Goal: Task Accomplishment & Management: Manage account settings

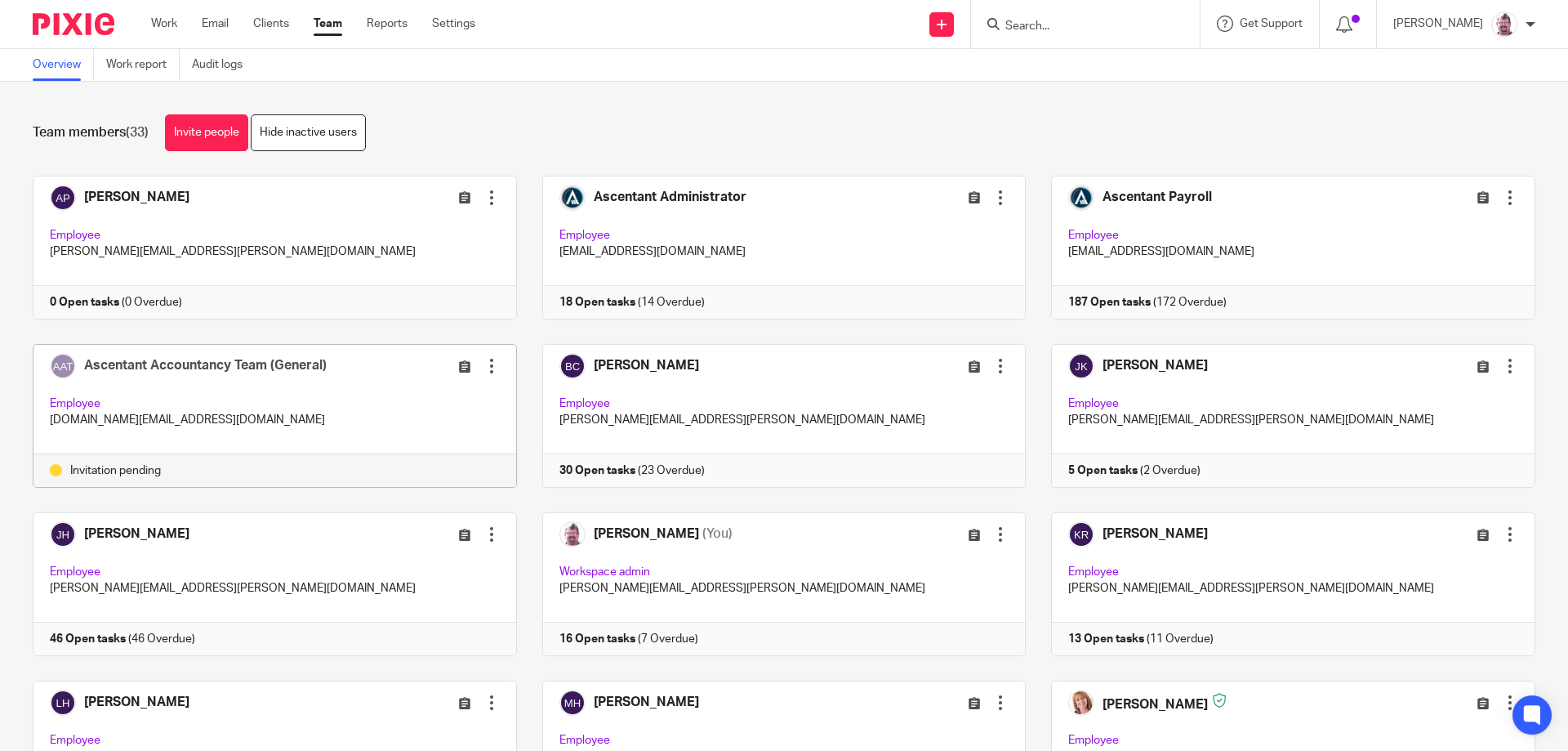
click at [469, 368] on div "Edit user Resend invitation Deactivate user Remove user" at bounding box center [425, 365] width 151 height 19
click at [483, 368] on div at bounding box center [491, 366] width 16 height 16
click at [454, 432] on span "Resend invitation" at bounding box center [446, 430] width 89 height 12
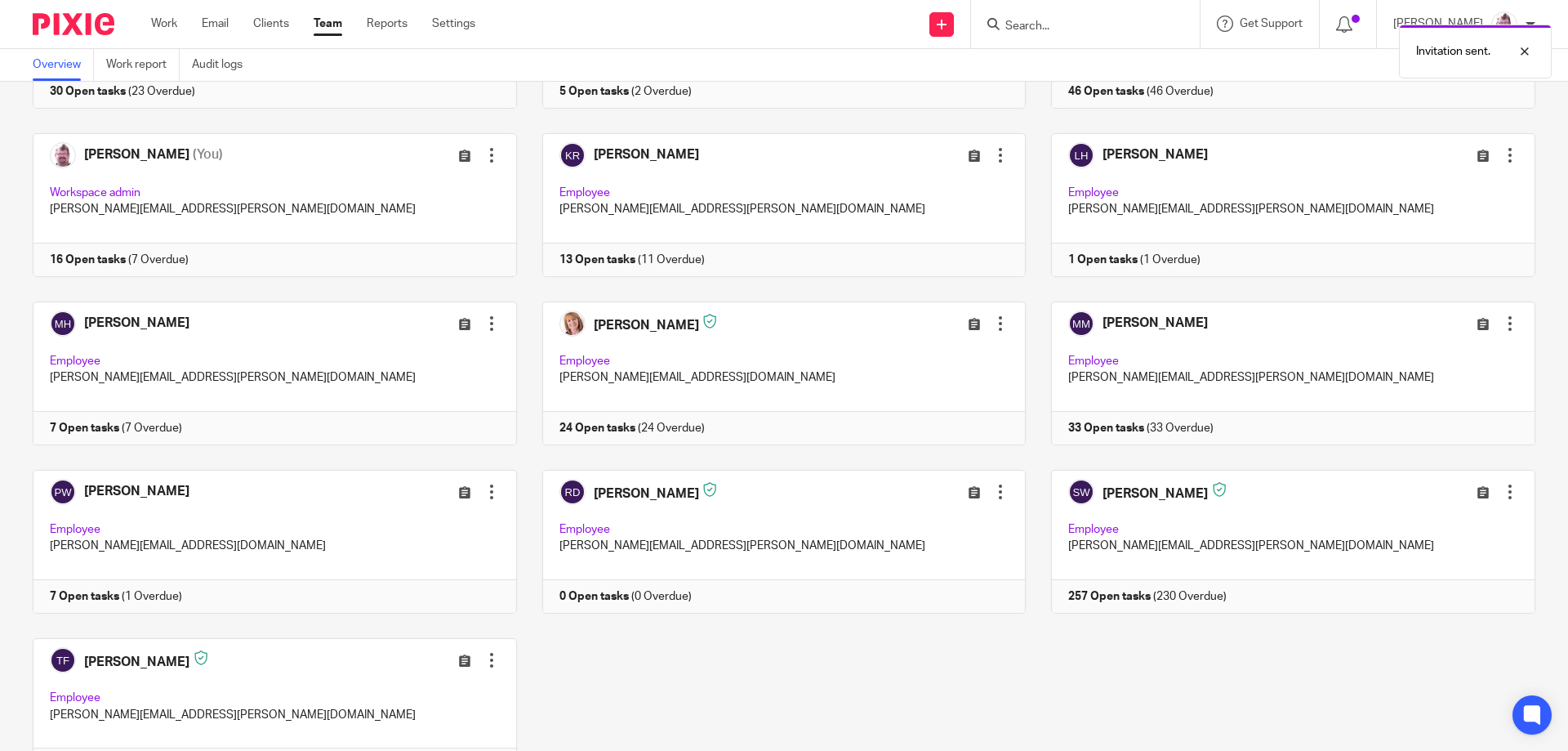
scroll to position [468, 0]
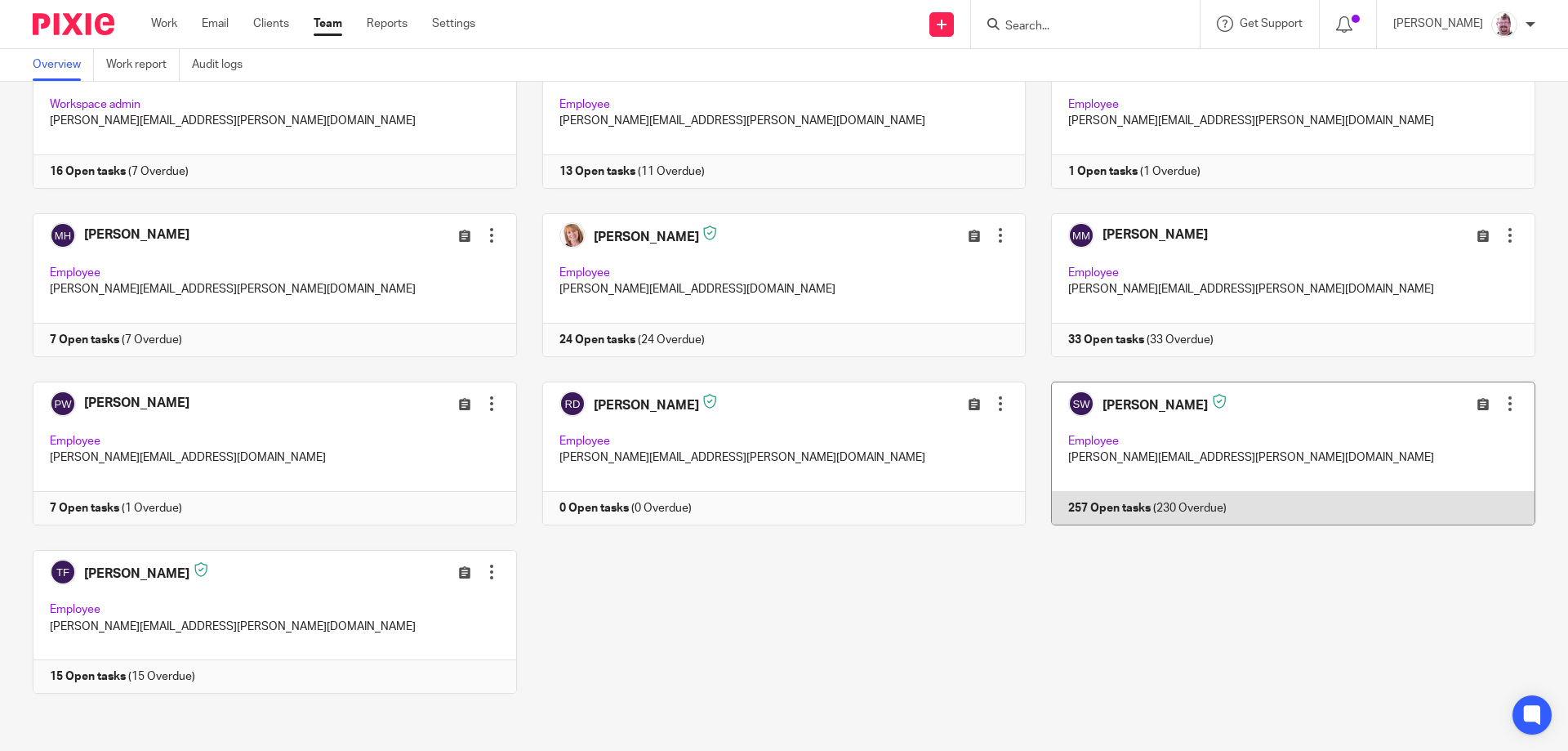
click at [1388, 405] on div "Edit user Transfer Deactivate user Reset Two-Factor Authentication" at bounding box center [1443, 403] width 151 height 19
click at [1502, 406] on div at bounding box center [1510, 404] width 16 height 16
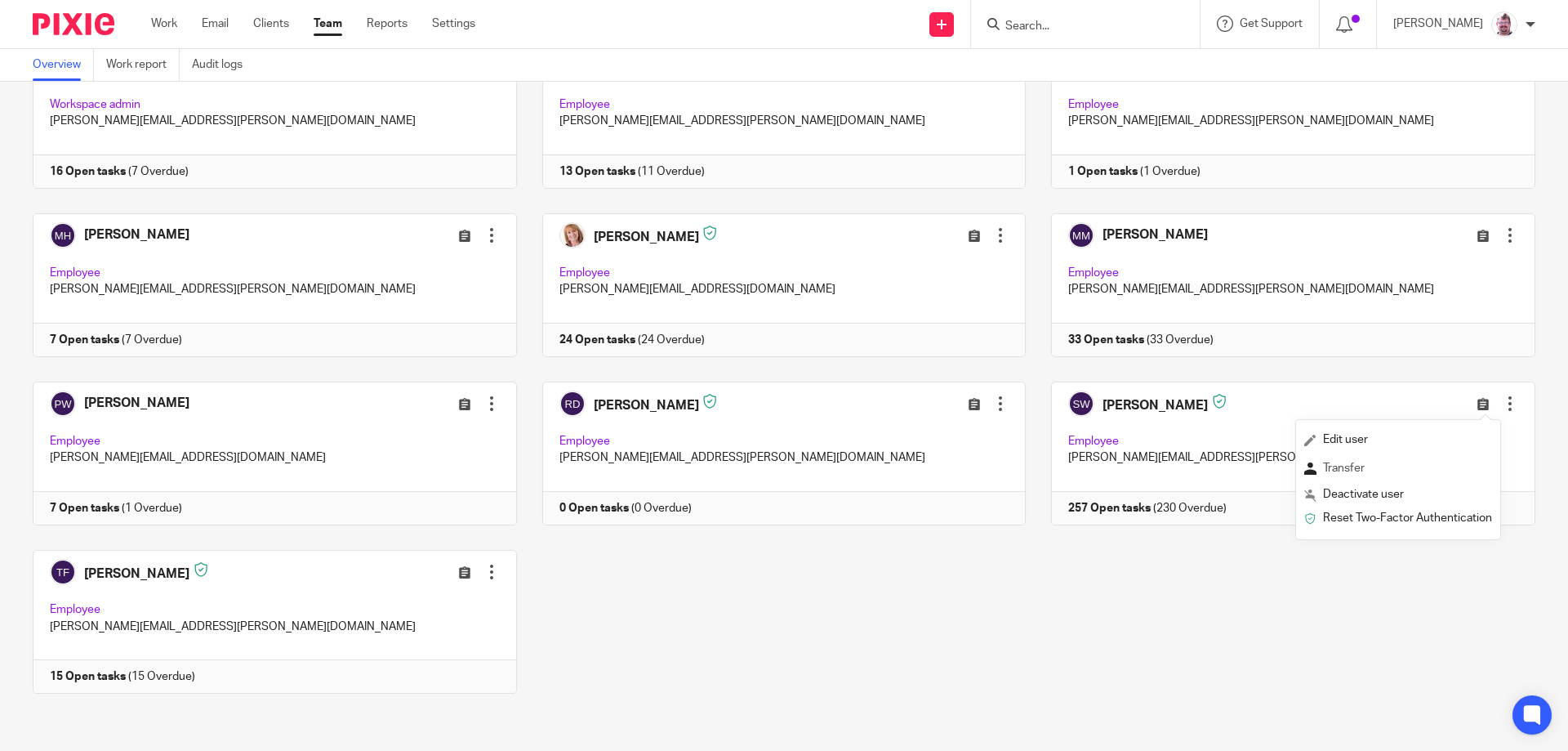
click at [1364, 465] on span "Transfer" at bounding box center [1344, 468] width 42 height 12
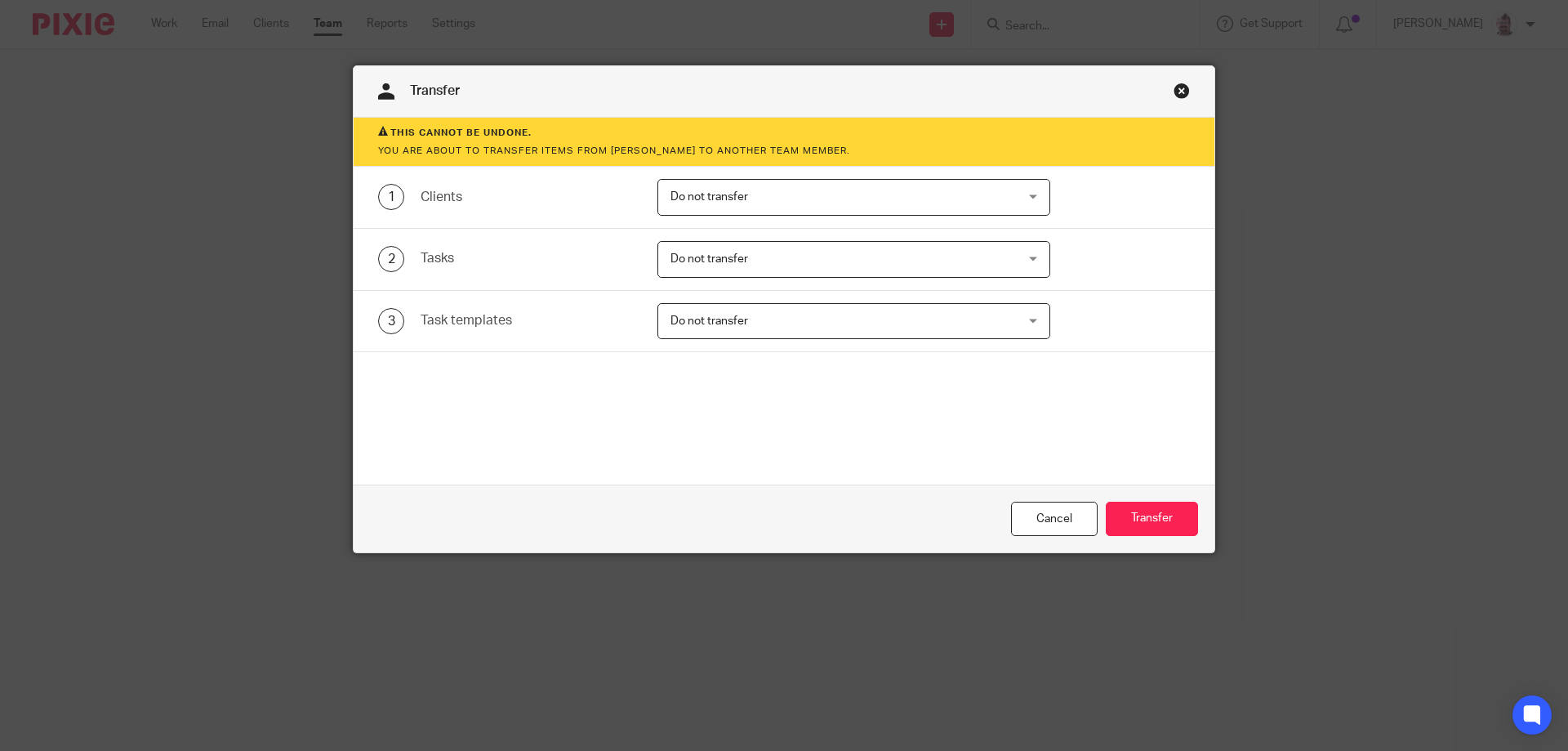
click at [754, 204] on span "Do not transfer" at bounding box center [822, 197] width 304 height 35
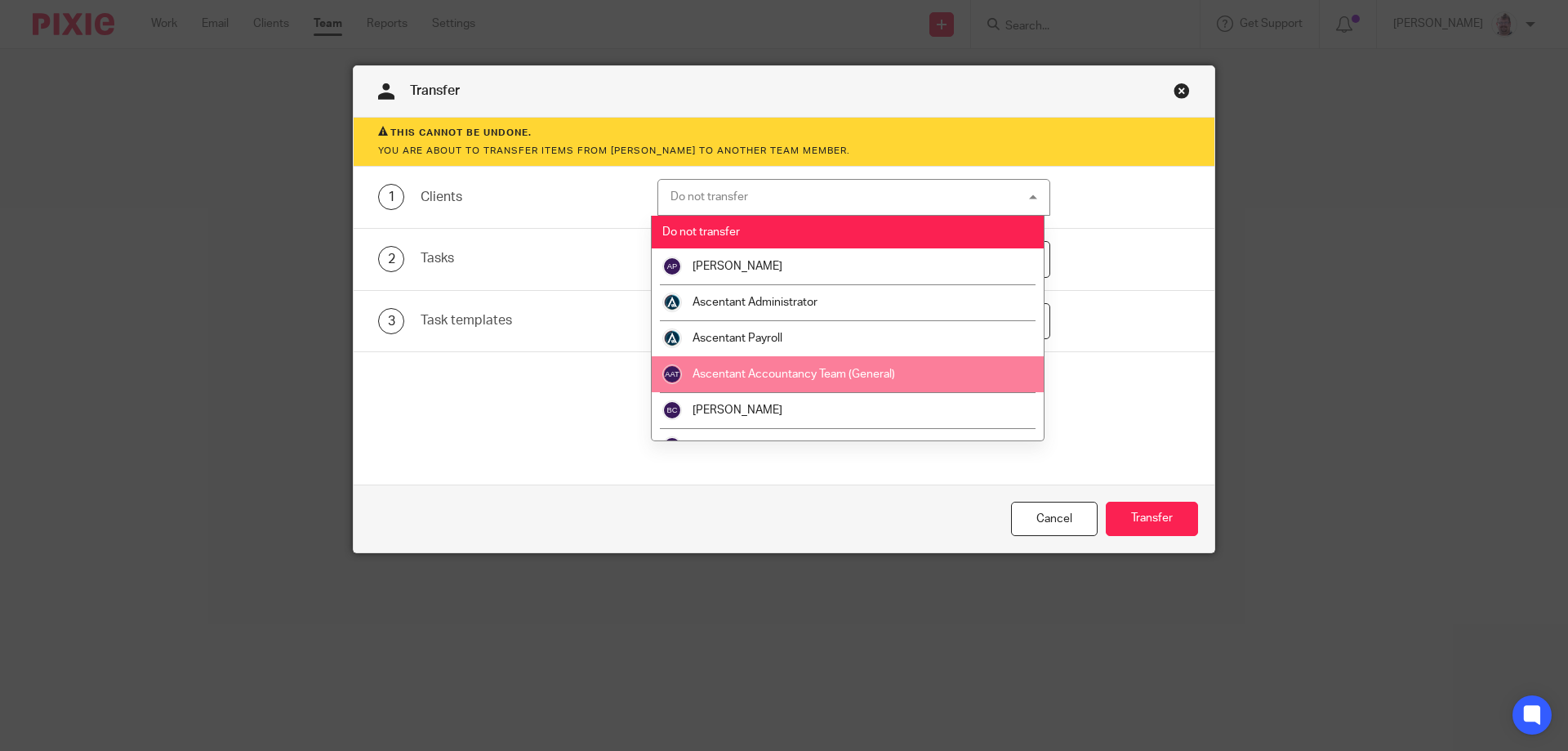
click at [864, 367] on li "Ascentant Accountancy Team (General)" at bounding box center [847, 374] width 391 height 36
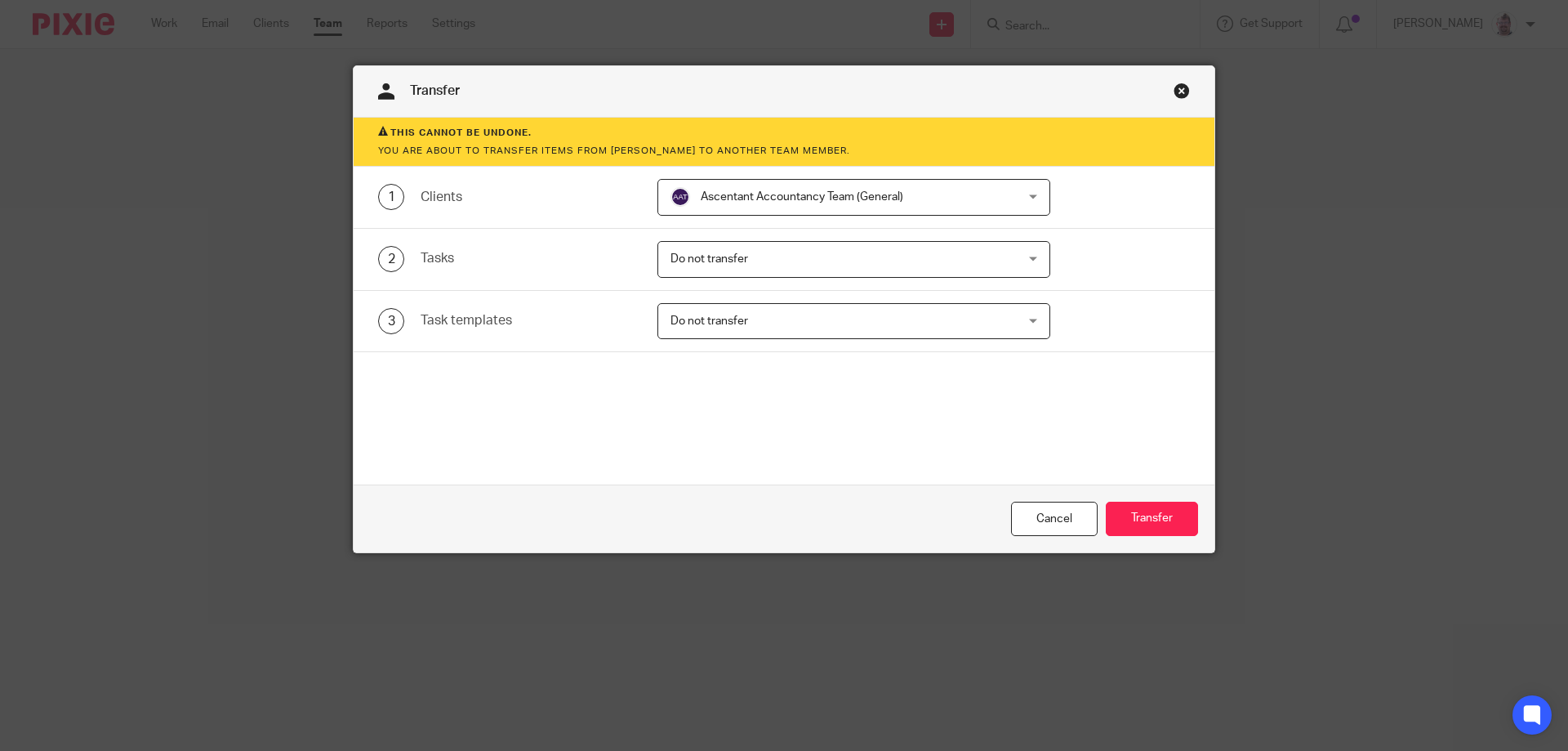
click at [749, 264] on span "Do not transfer" at bounding box center [822, 259] width 304 height 35
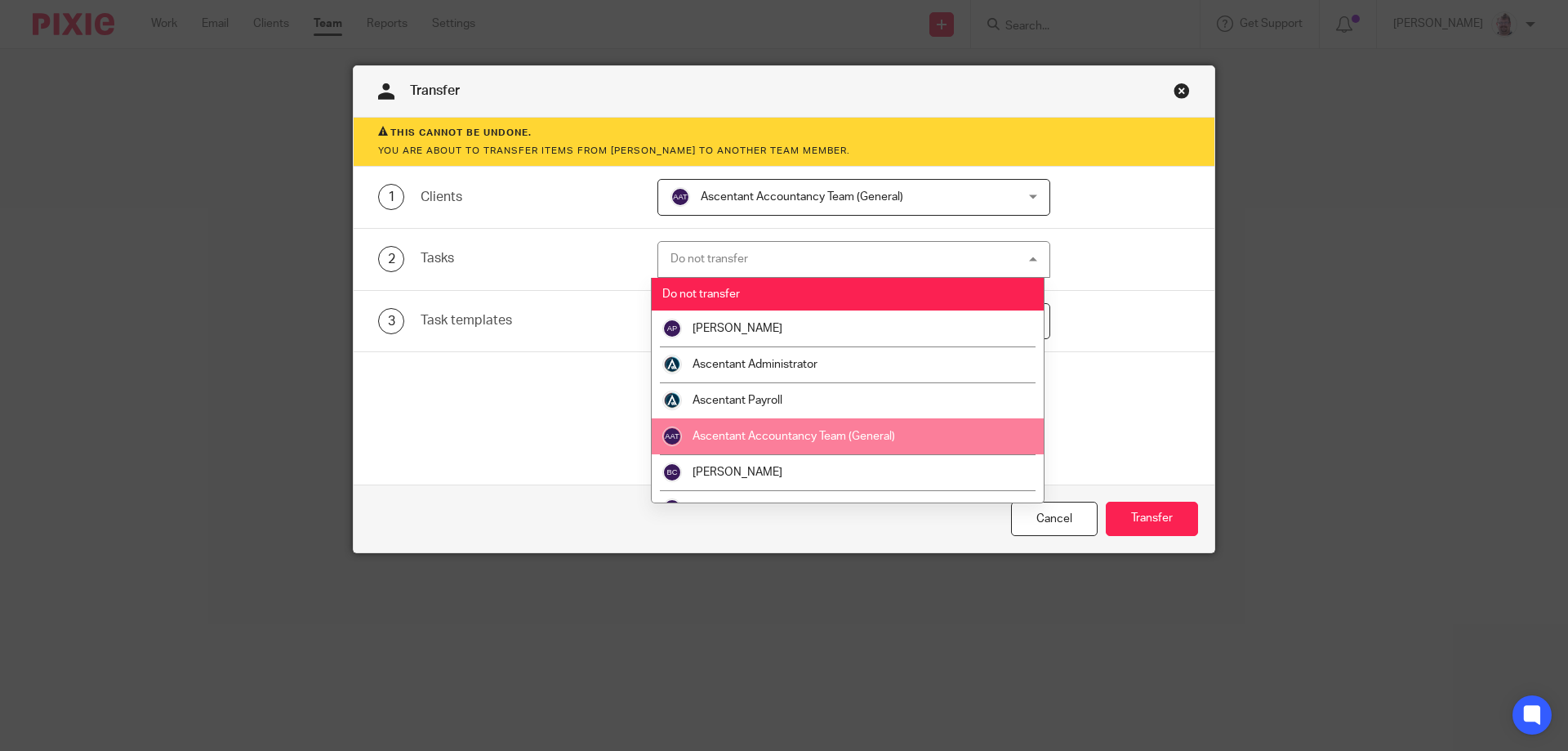
click at [818, 428] on li "Ascentant Accountancy Team (General)" at bounding box center [847, 436] width 391 height 36
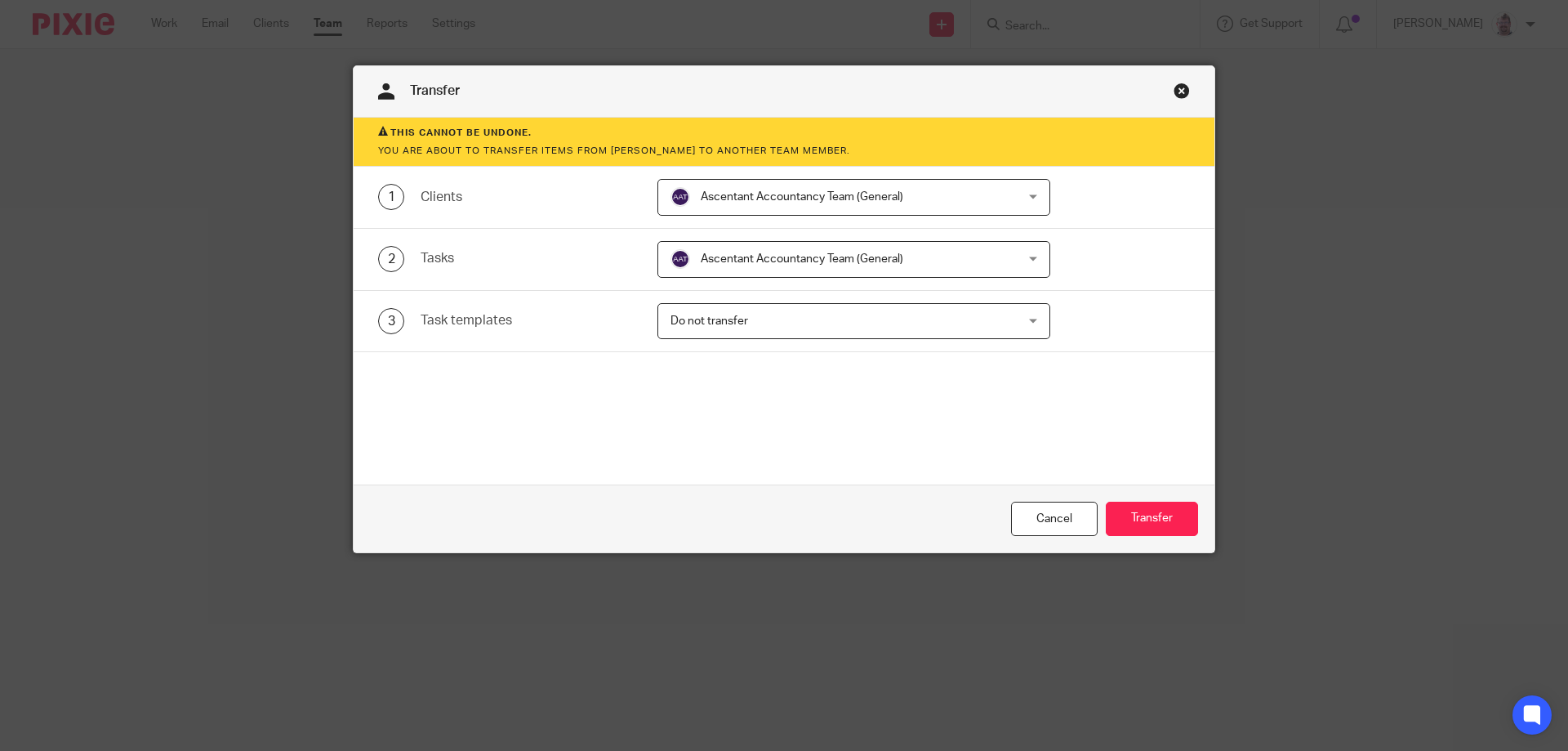
click at [793, 323] on span "Do not transfer" at bounding box center [822, 322] width 304 height 35
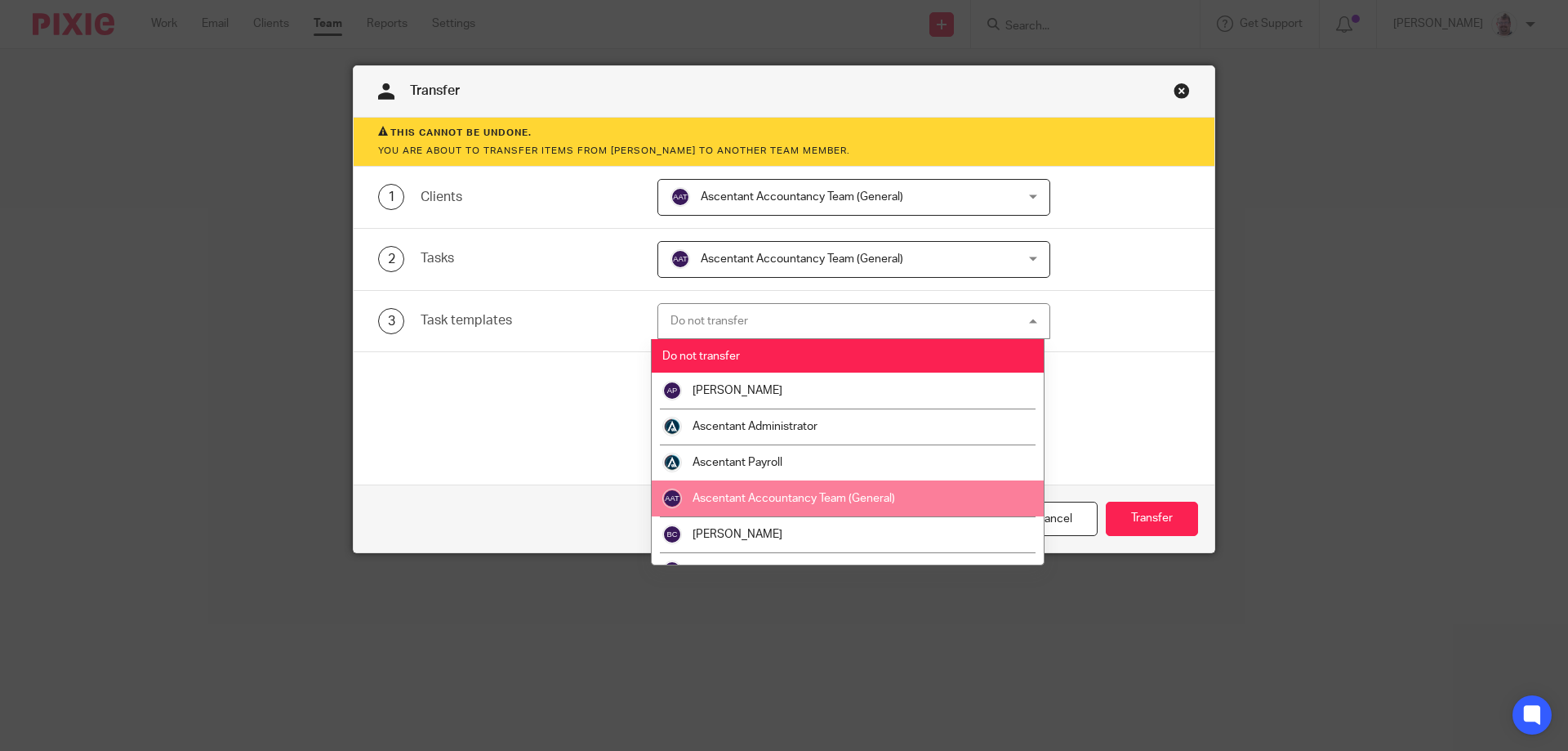
click at [826, 495] on span "Ascentant Accountancy Team (General)" at bounding box center [794, 498] width 203 height 12
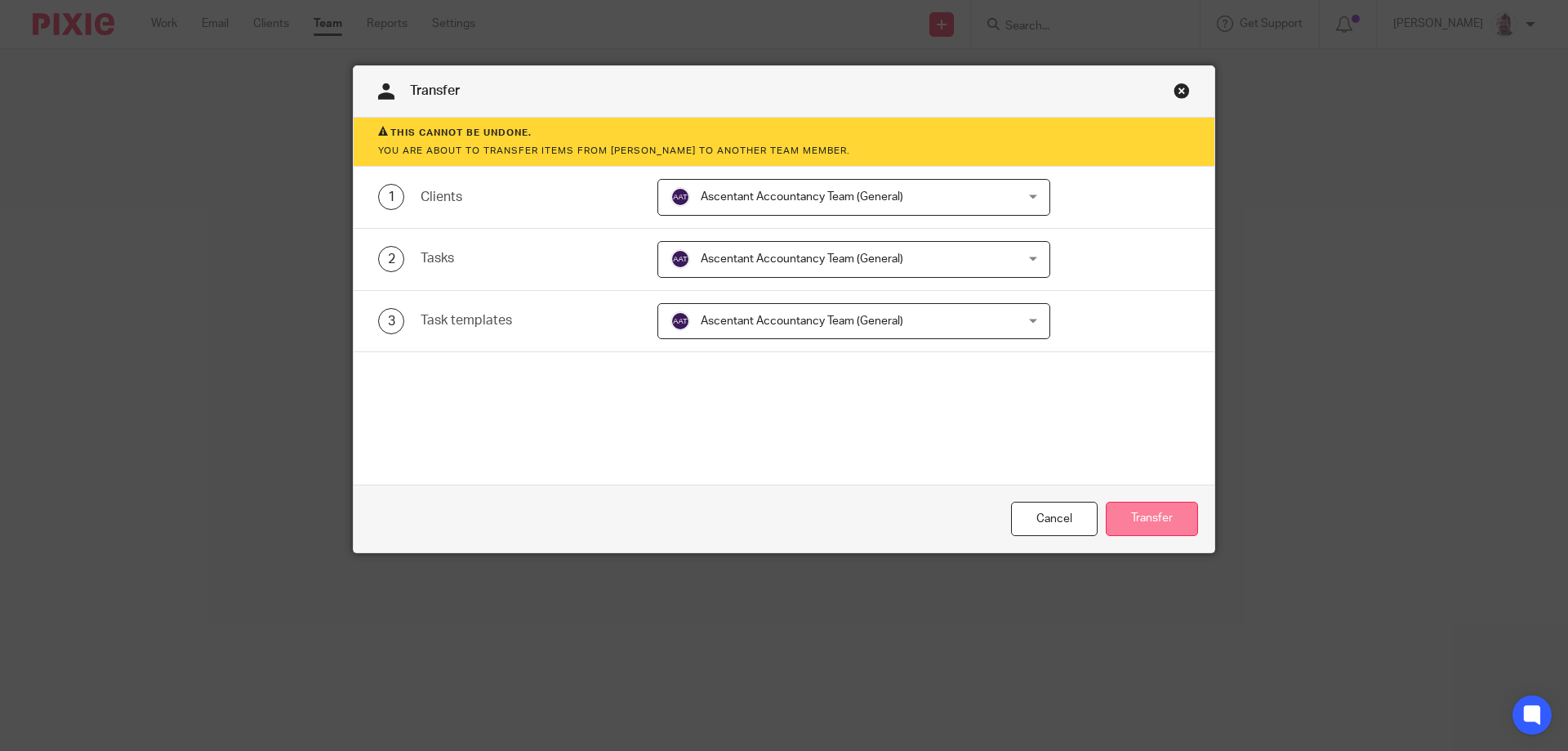
click at [1139, 517] on button "Transfer" at bounding box center [1152, 519] width 92 height 35
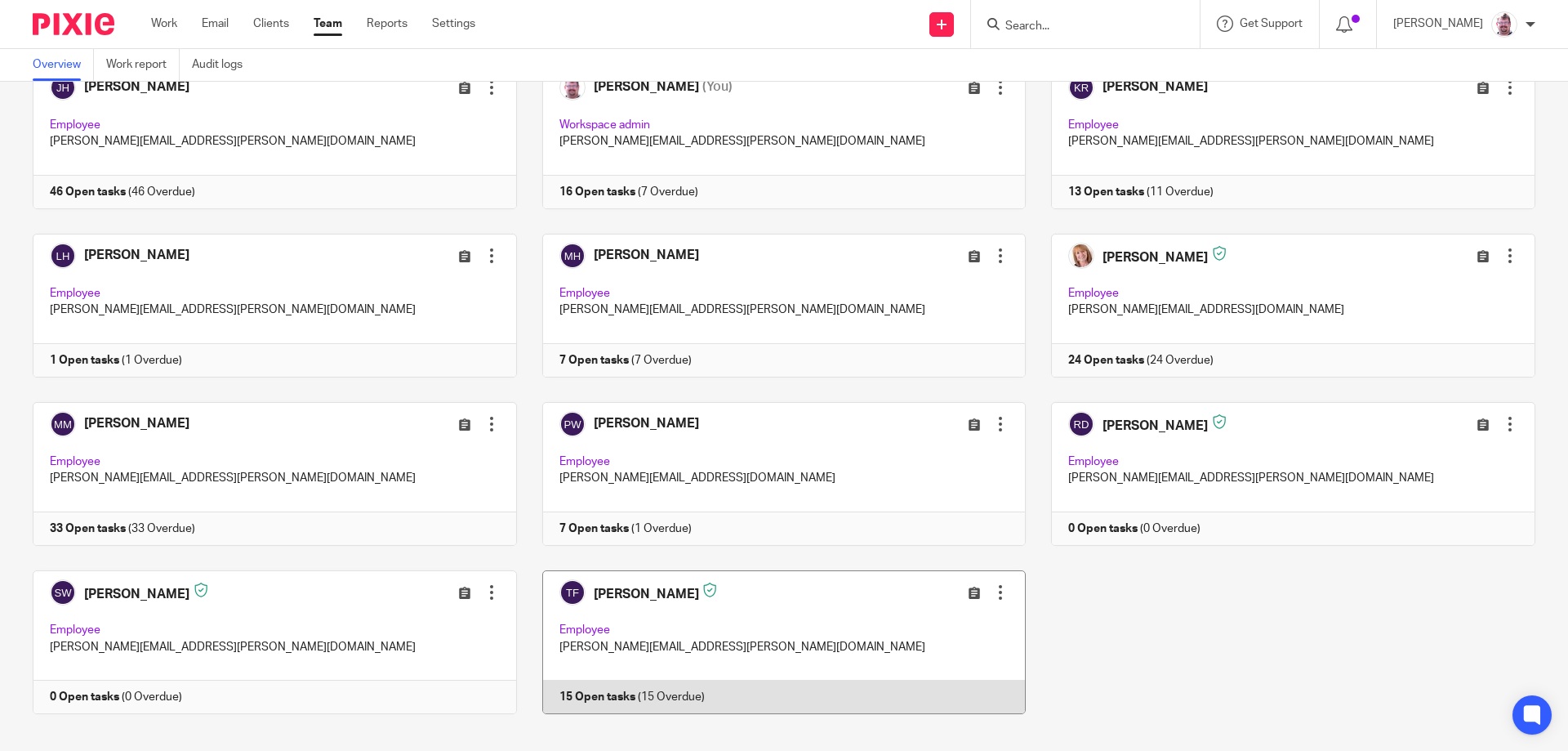
scroll to position [468, 0]
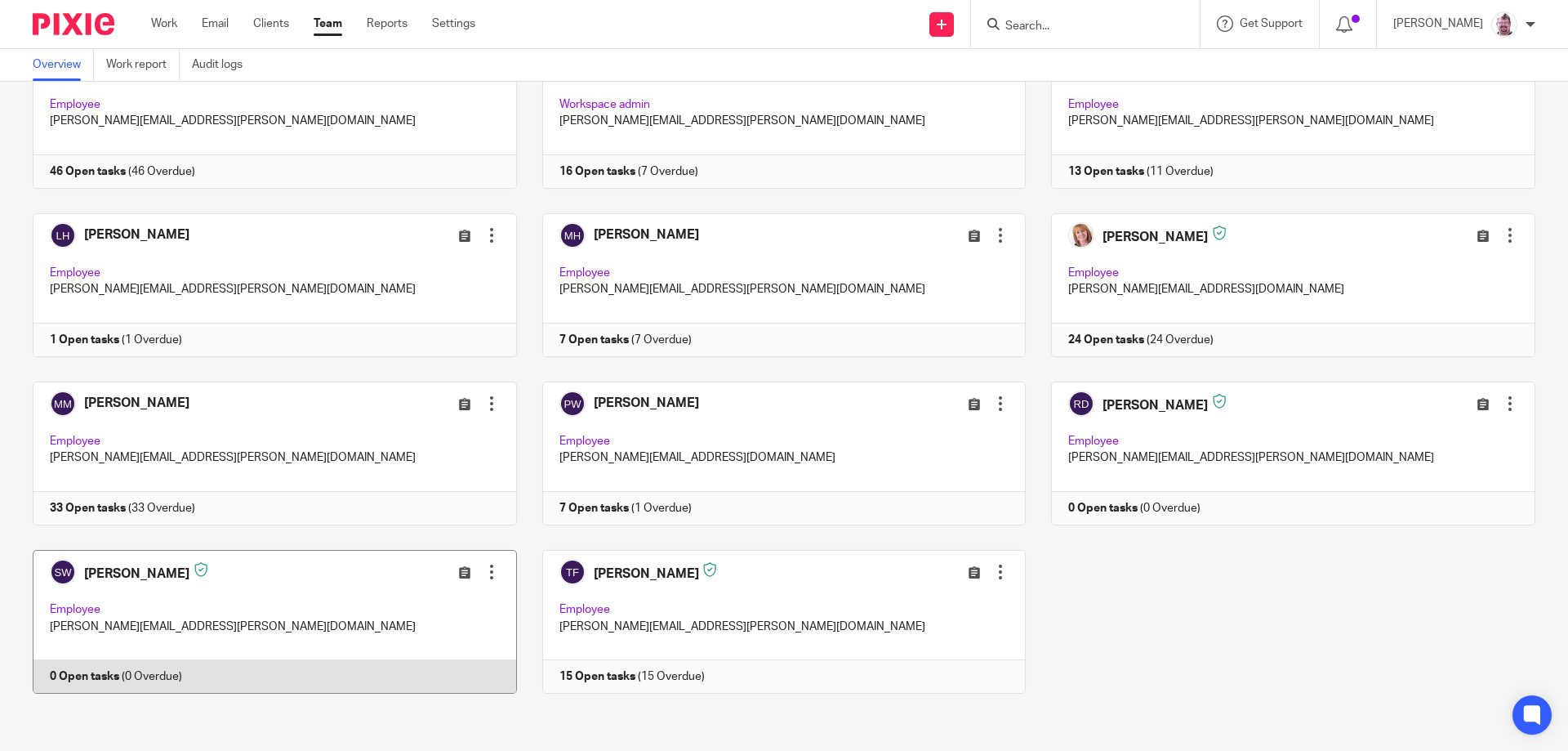
click at [483, 573] on div at bounding box center [491, 572] width 16 height 16
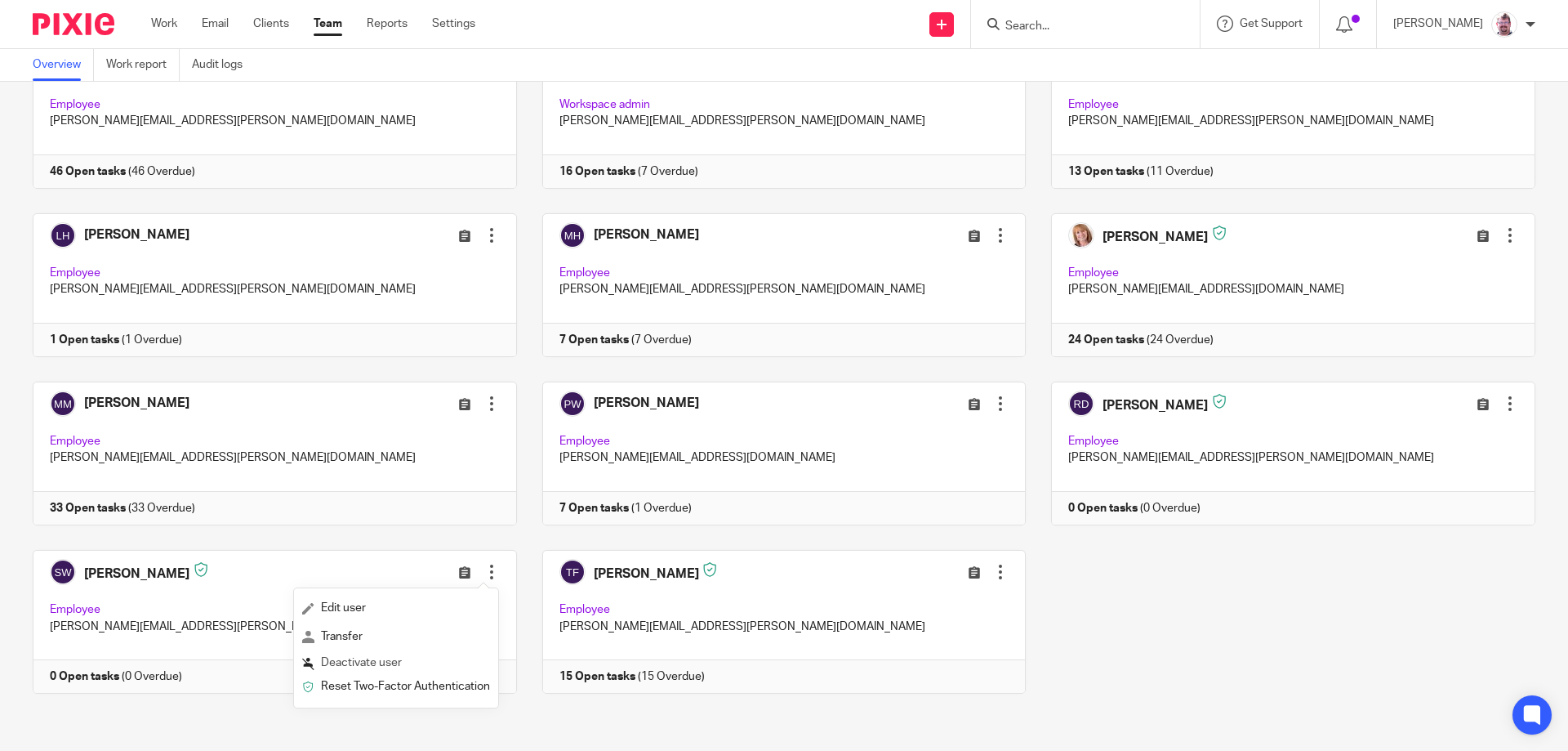
click at [412, 661] on button "Deactivate user" at bounding box center [396, 663] width 188 height 21
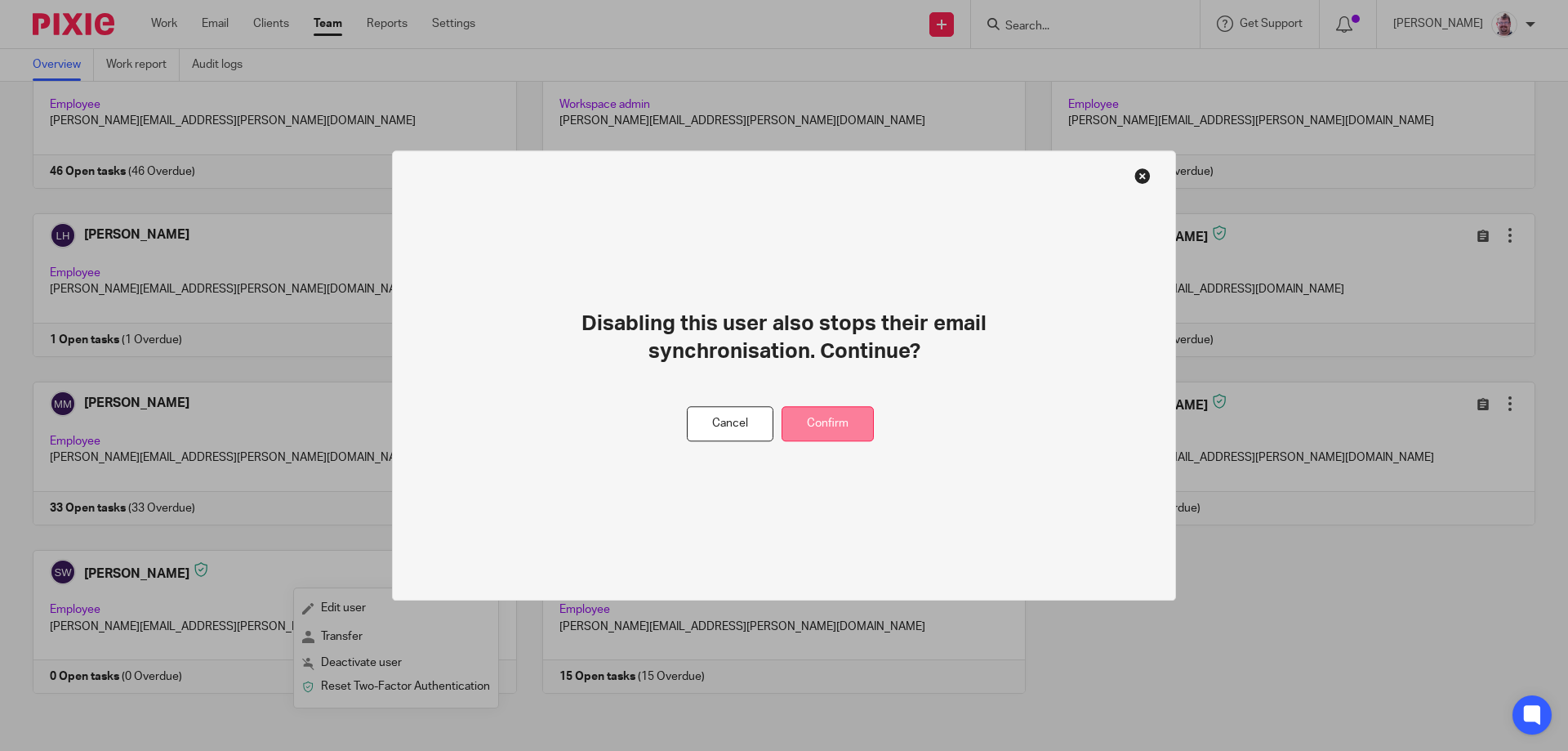
click at [819, 427] on button "Confirm" at bounding box center [827, 423] width 92 height 35
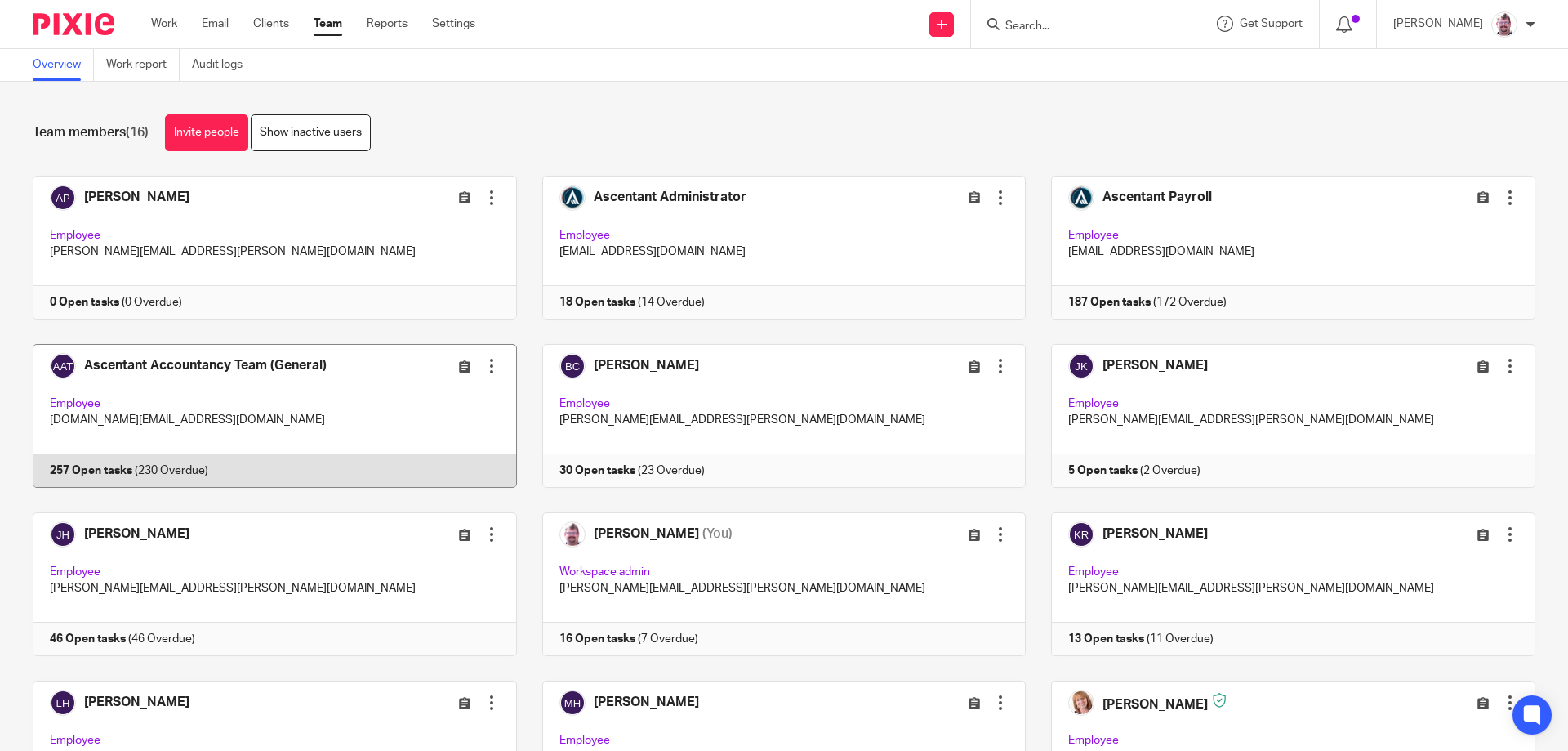
click at [483, 368] on div at bounding box center [491, 366] width 16 height 16
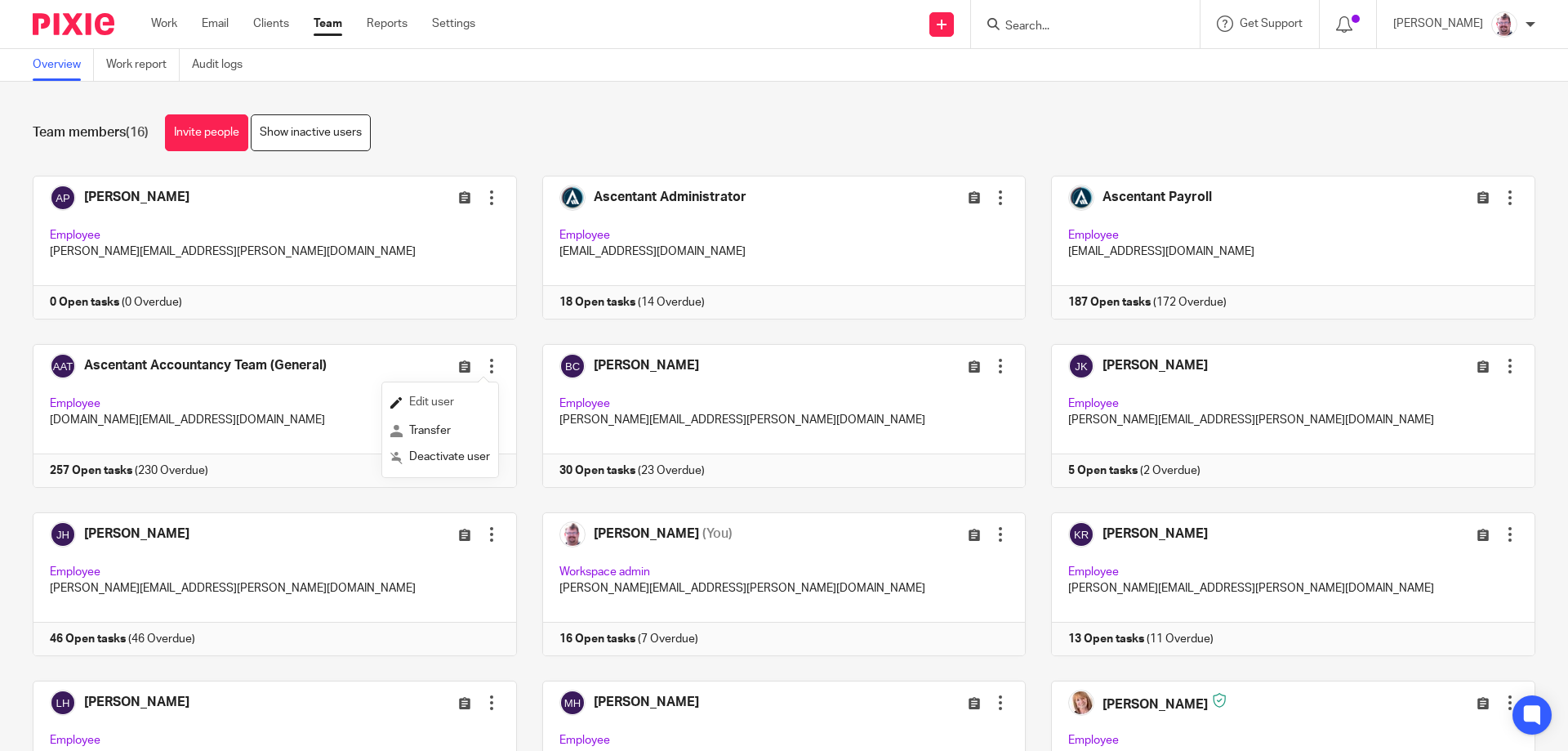
click at [434, 403] on span "Edit user" at bounding box center [431, 402] width 45 height 12
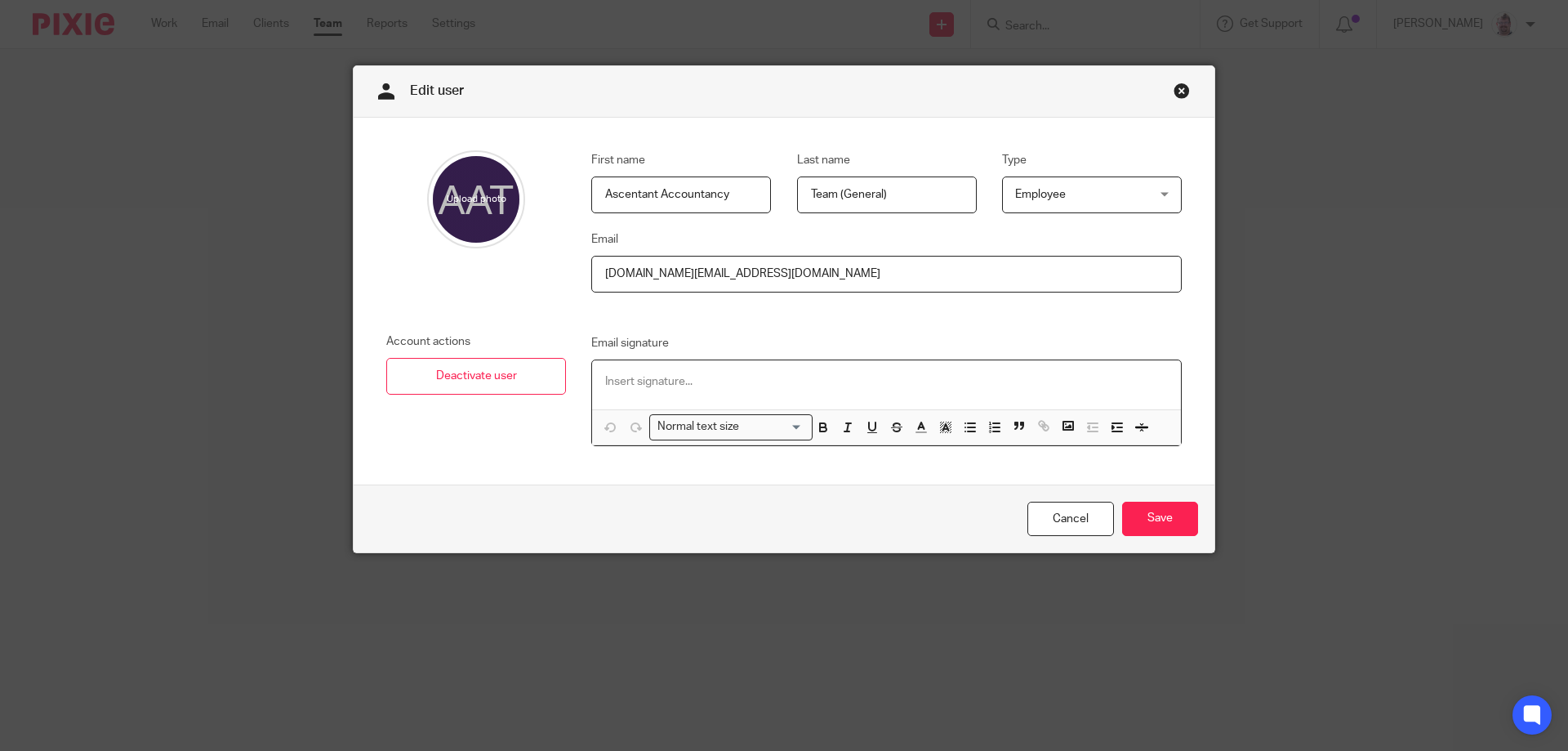
click at [654, 376] on p at bounding box center [887, 382] width 563 height 16
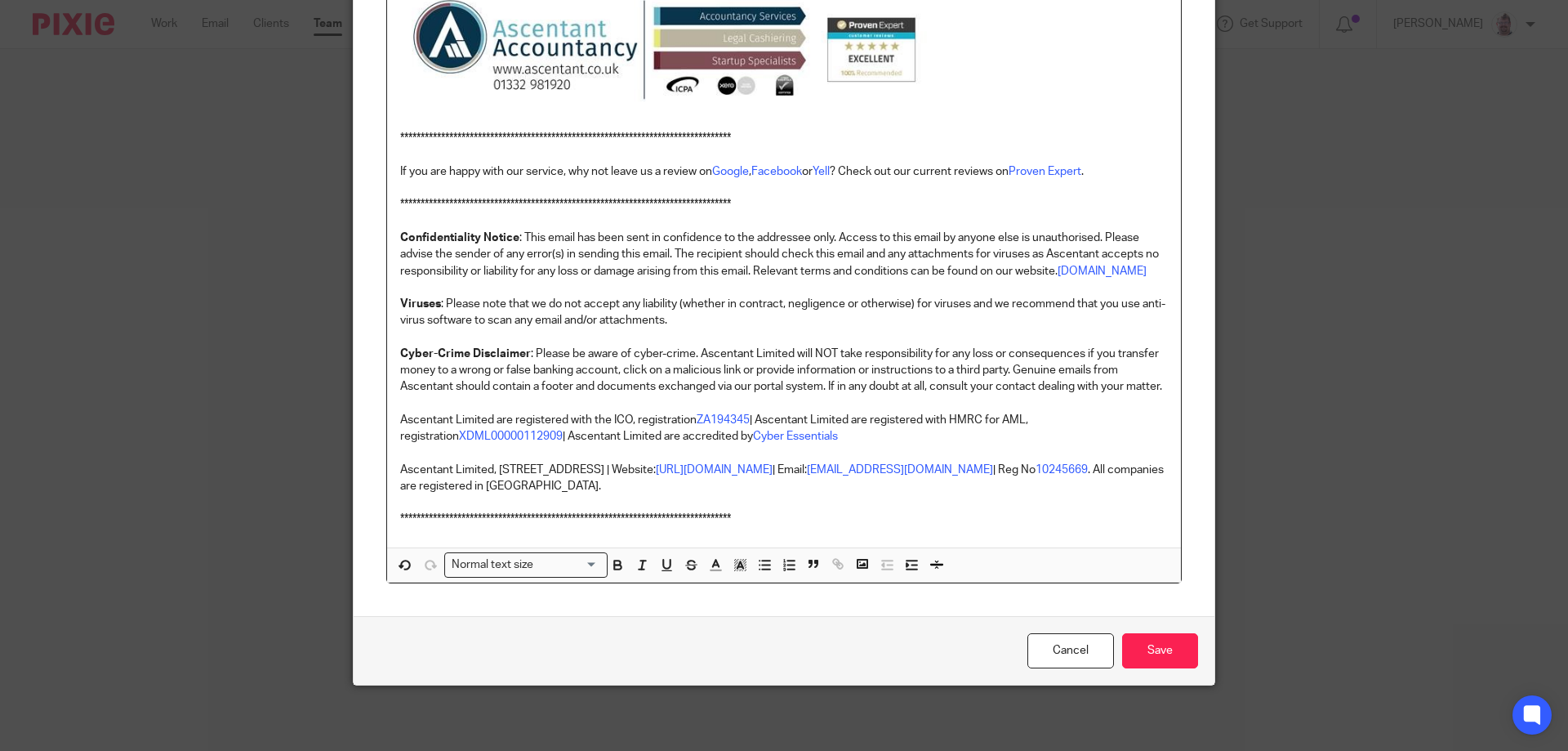
scroll to position [599, 0]
click at [1136, 644] on input "Save" at bounding box center [1160, 651] width 76 height 35
